Goal: Navigation & Orientation: Go to known website

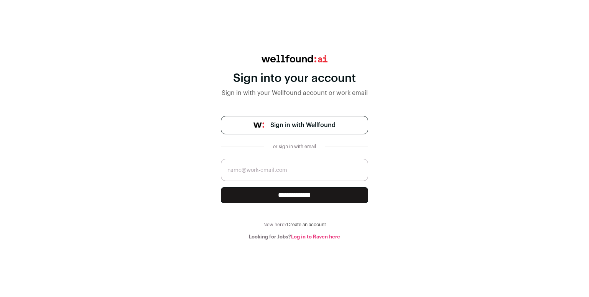
click at [305, 235] on link "Log in to Raven here" at bounding box center [315, 237] width 49 height 5
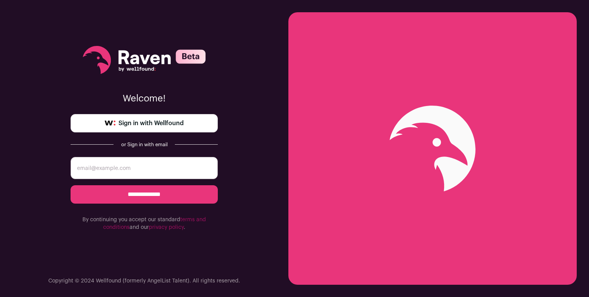
click at [193, 124] on link "Sign in with Wellfound" at bounding box center [144, 123] width 147 height 18
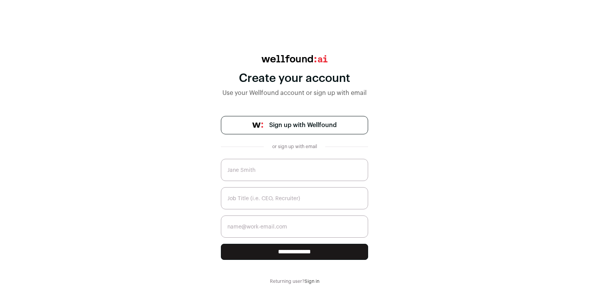
click at [316, 129] on span "Sign up with Wellfound" at bounding box center [302, 125] width 67 height 9
